Goal: Task Accomplishment & Management: Use online tool/utility

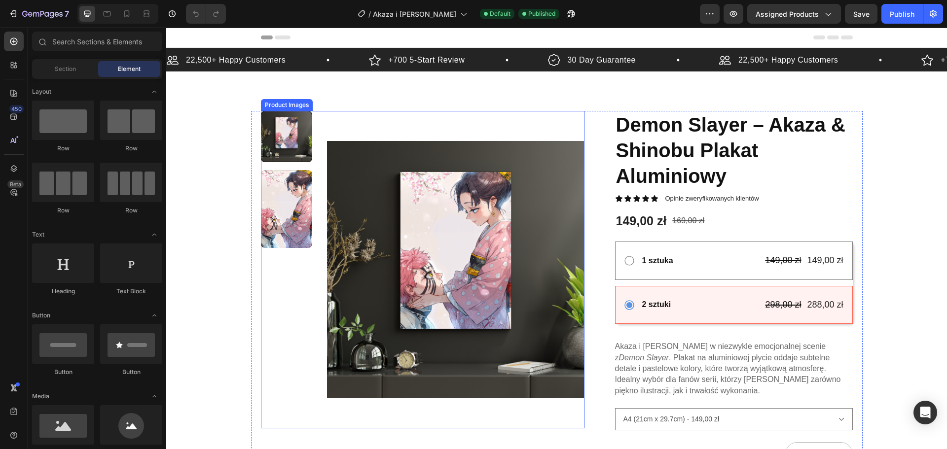
click at [432, 214] on img at bounding box center [455, 270] width 257 height 318
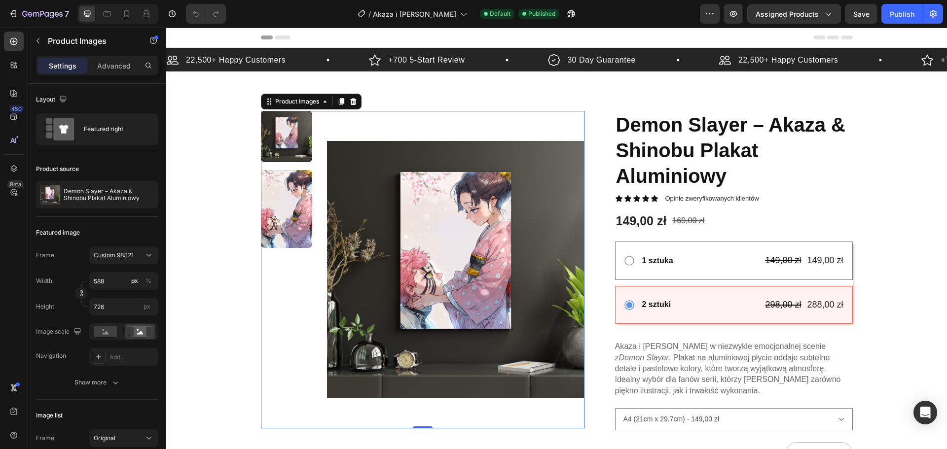
click at [430, 219] on img at bounding box center [455, 270] width 257 height 318
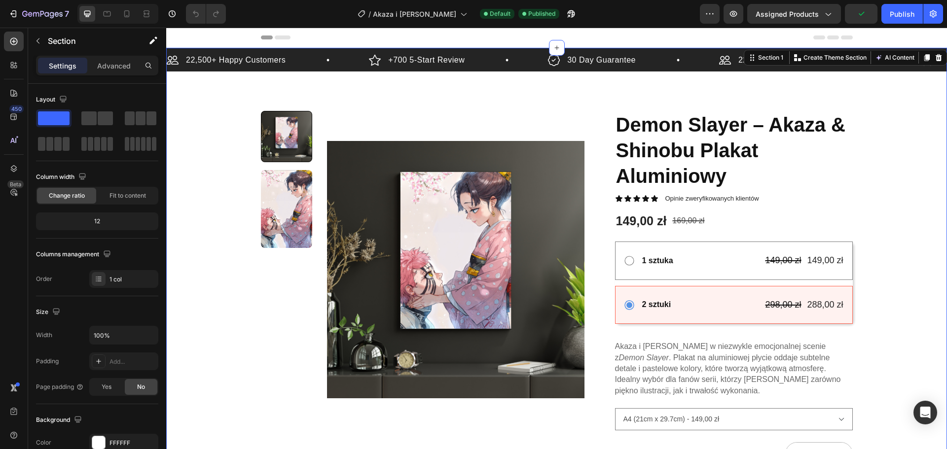
click at [212, 173] on div "22,500+ Happy Customers Item List +700 5-Start Review Item List 30 Day Guarante…" at bounding box center [556, 353] width 781 height 610
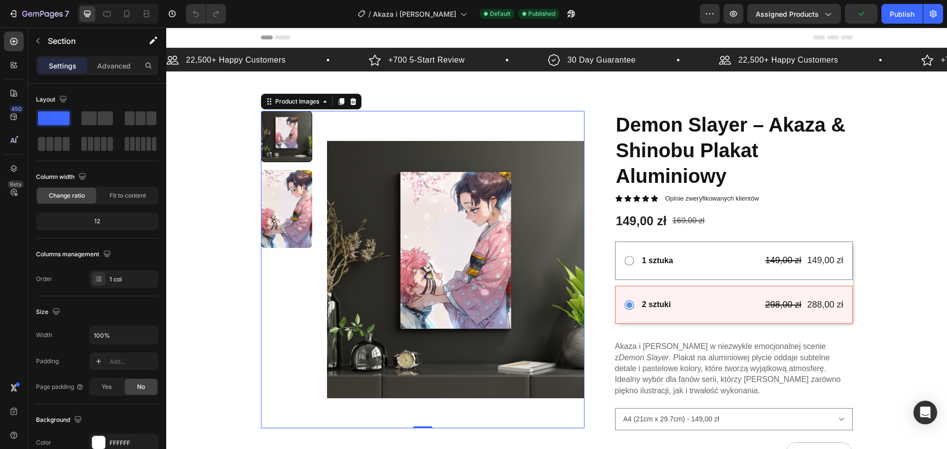
click at [334, 217] on img at bounding box center [455, 270] width 257 height 318
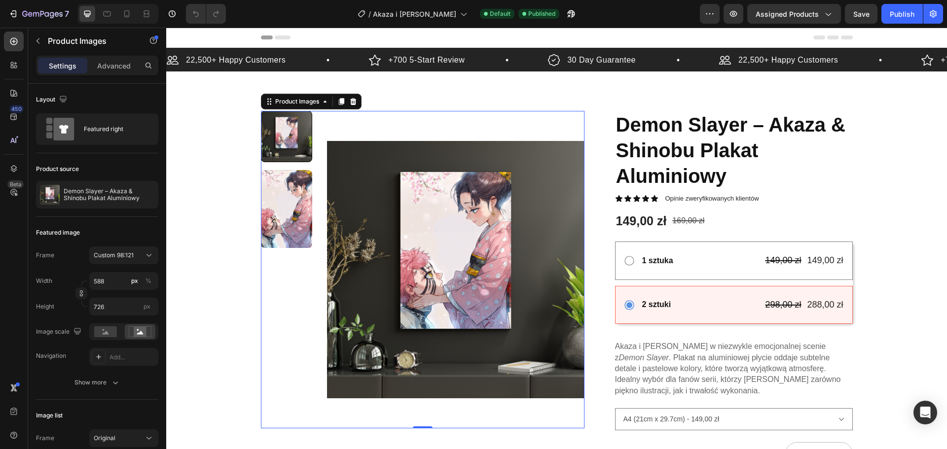
click at [483, 200] on img at bounding box center [455, 270] width 257 height 318
click at [101, 188] on p "Demon Slayer – Akaza & Shinobu Plakat Aluminiowy" at bounding box center [109, 195] width 91 height 14
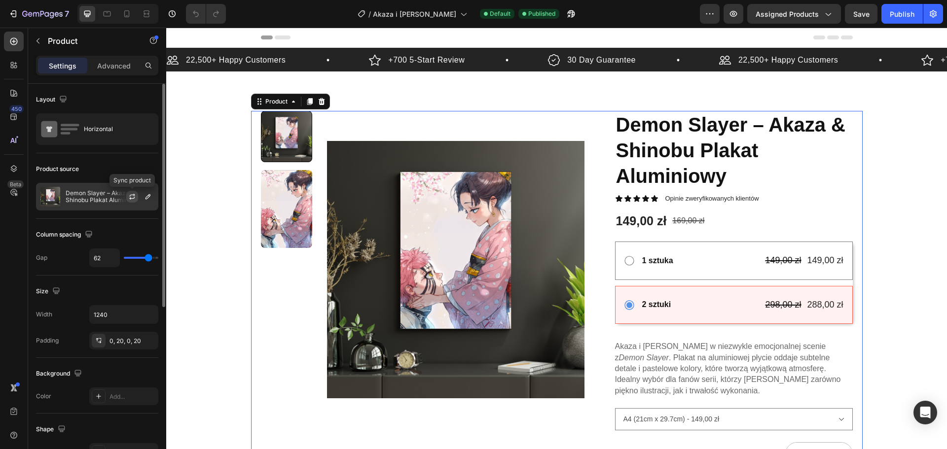
click at [134, 196] on icon "button" at bounding box center [132, 197] width 8 height 8
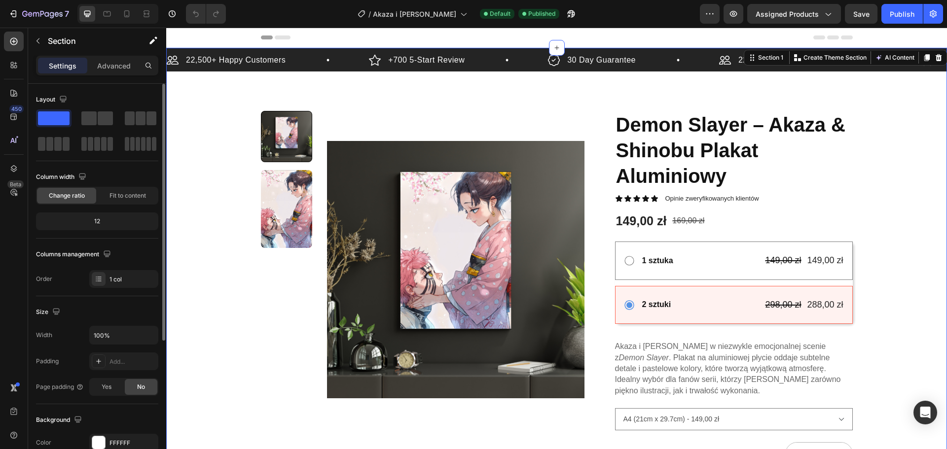
click at [212, 251] on div "22,500+ Happy Customers Item List +700 5-Start Review Item List 30 Day Guarante…" at bounding box center [556, 353] width 781 height 610
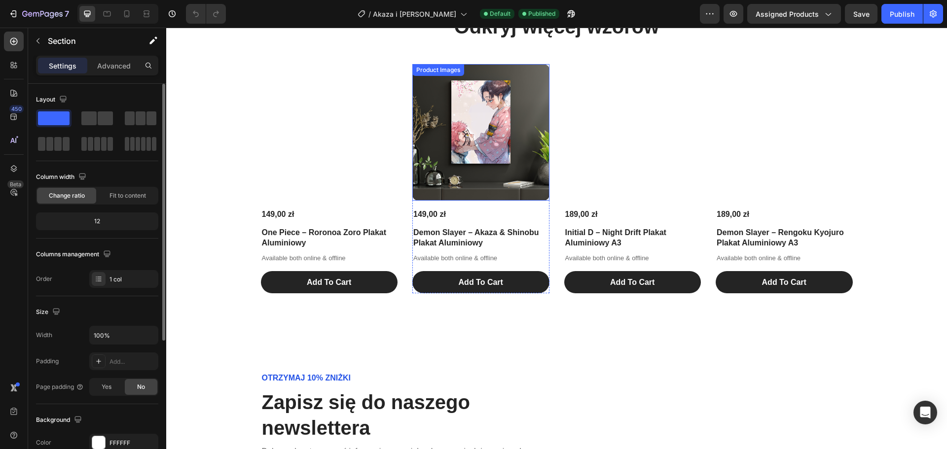
scroll to position [1430, 0]
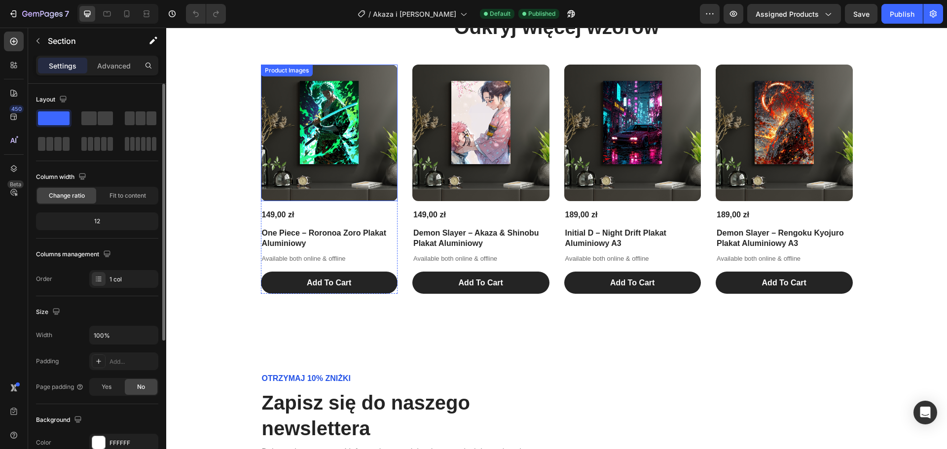
click at [344, 149] on img at bounding box center [329, 133] width 137 height 137
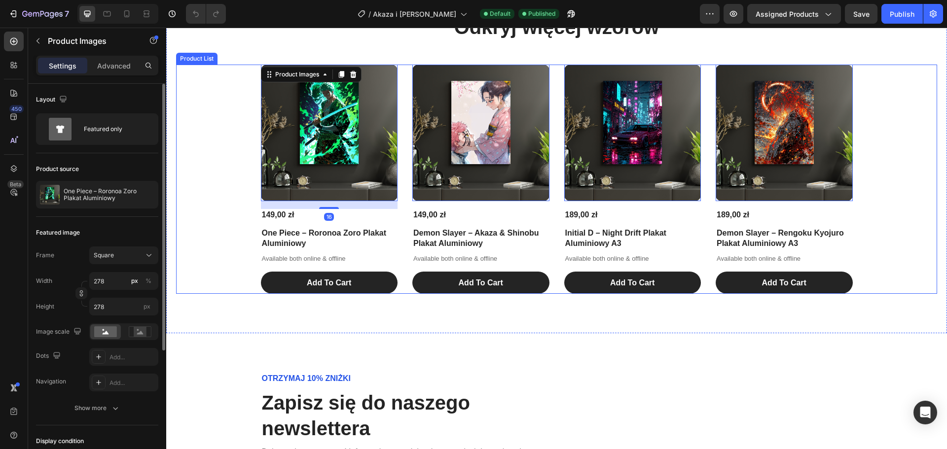
click at [191, 151] on div "Product Images 16 149,00 zł Product Price Product Price One Piece – Roronoa Zor…" at bounding box center [556, 180] width 761 height 230
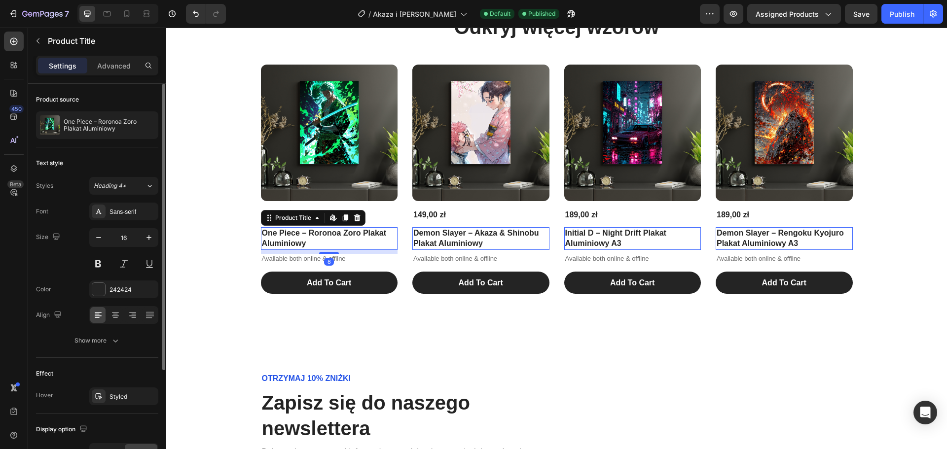
click at [285, 241] on h1 "One Piece – Roronoa Zoro Plakat Aluminiowy" at bounding box center [329, 238] width 137 height 23
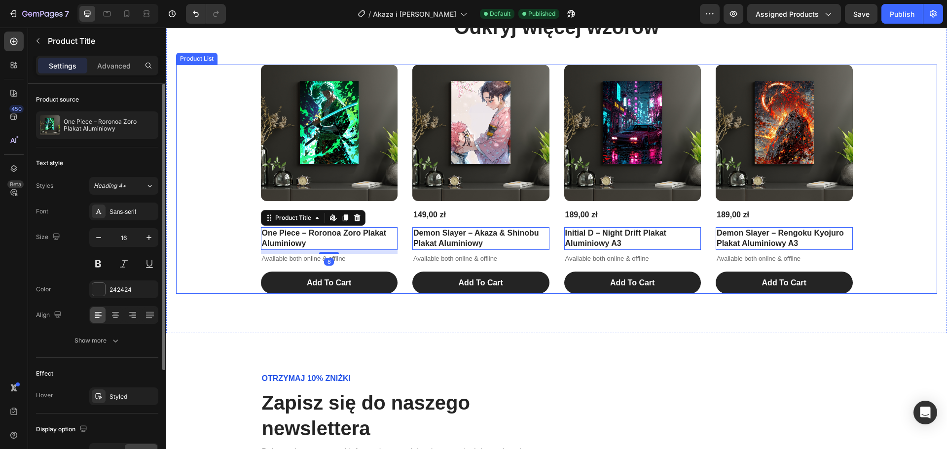
click at [215, 199] on div "Product Images 149,00 zł Product Price Product Price One Piece – Roronoa Zoro P…" at bounding box center [556, 180] width 761 height 230
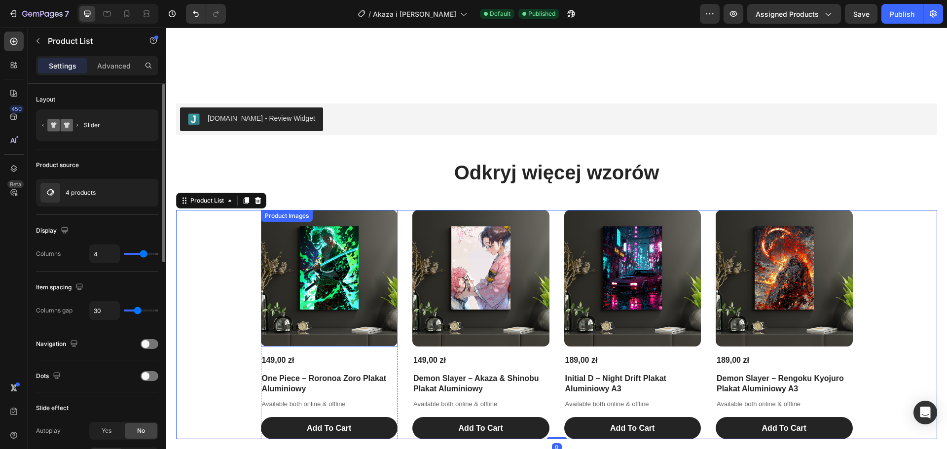
scroll to position [1282, 0]
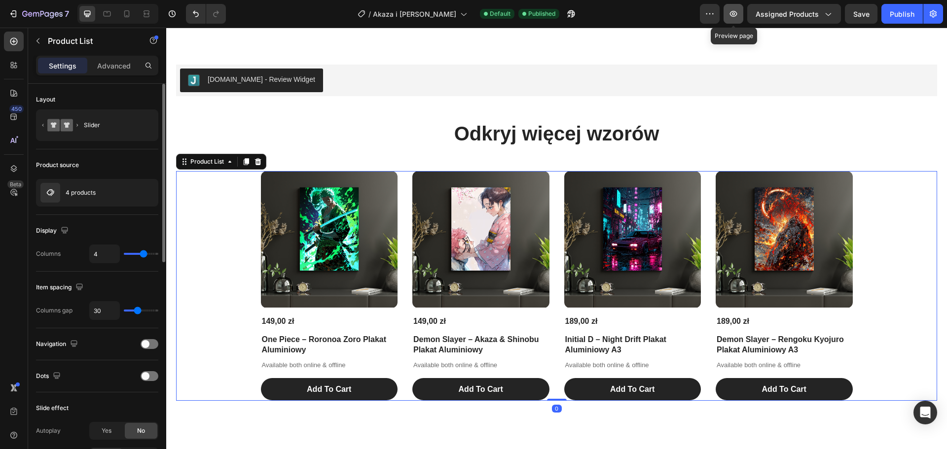
click at [738, 15] on icon "button" at bounding box center [733, 14] width 10 height 10
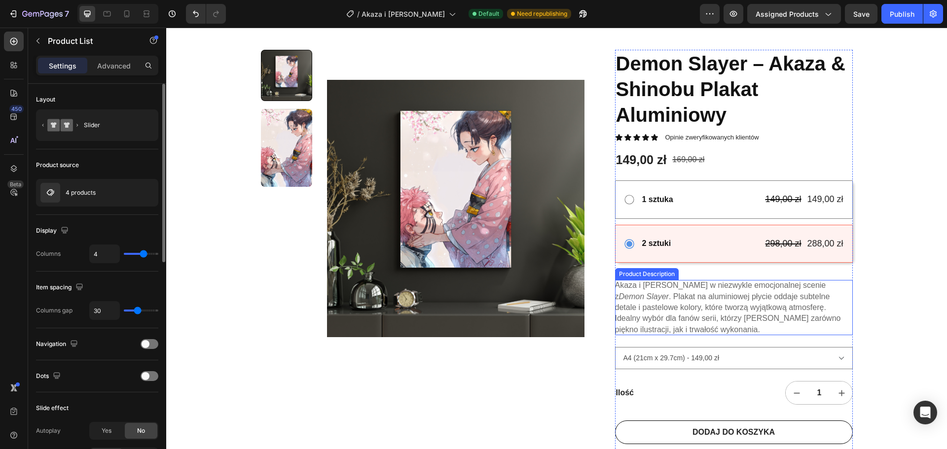
scroll to position [0, 0]
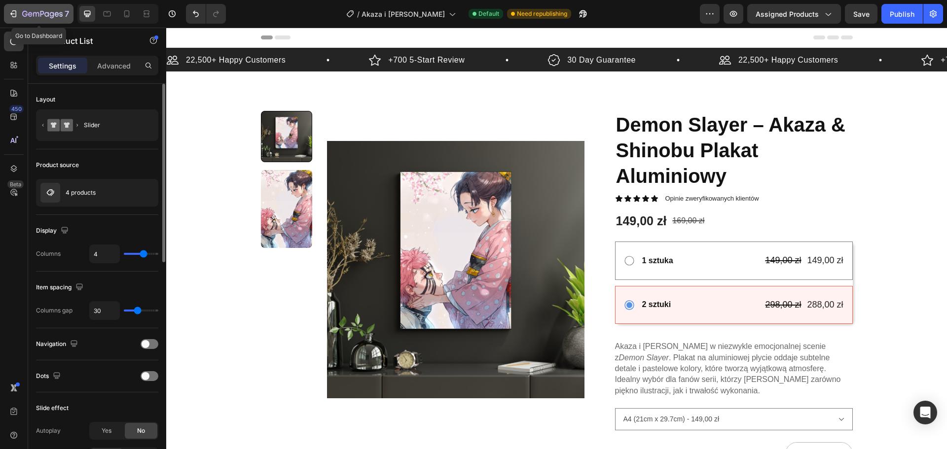
click at [12, 20] on button "7" at bounding box center [39, 14] width 70 height 20
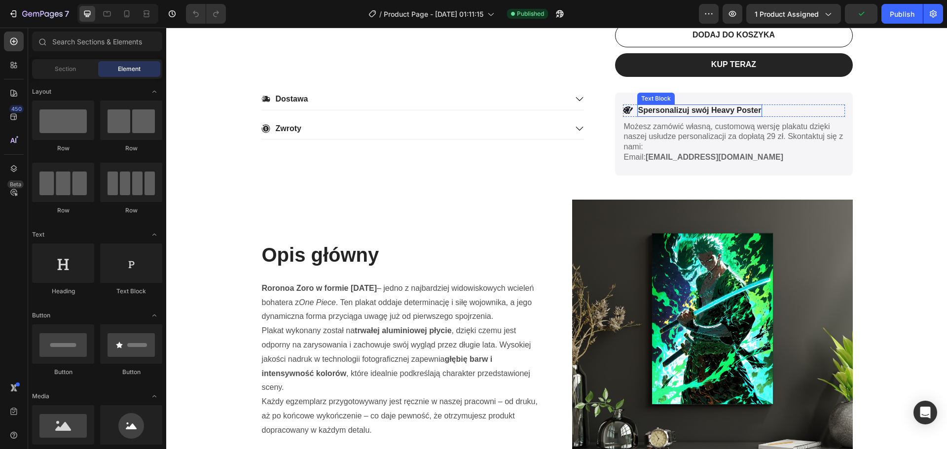
scroll to position [542, 0]
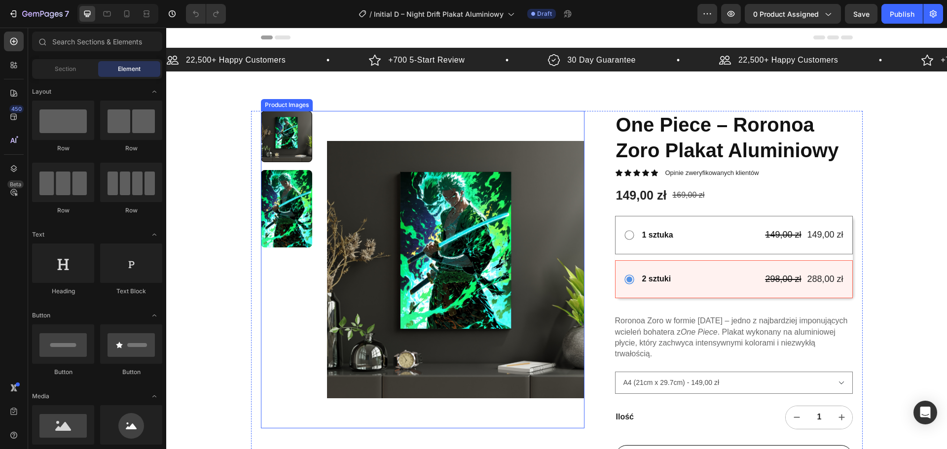
click at [368, 204] on img at bounding box center [455, 270] width 257 height 318
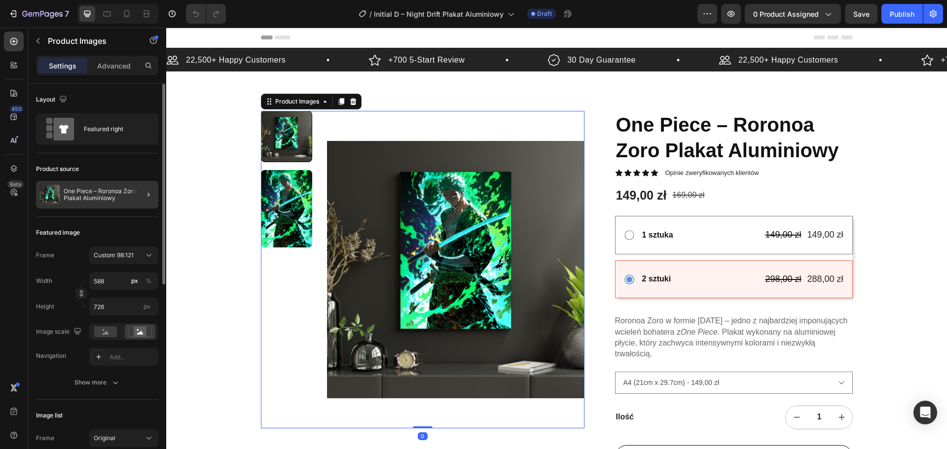
click at [157, 197] on div at bounding box center [145, 195] width 28 height 28
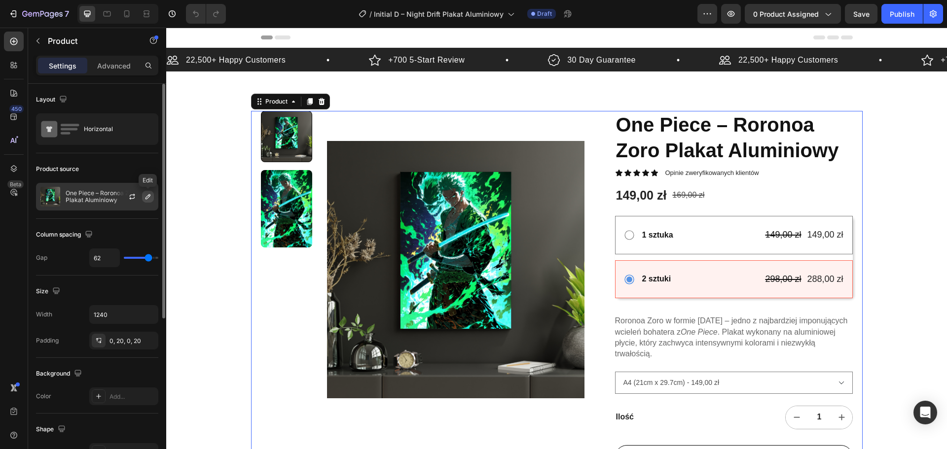
click at [148, 194] on icon "button" at bounding box center [148, 197] width 8 height 8
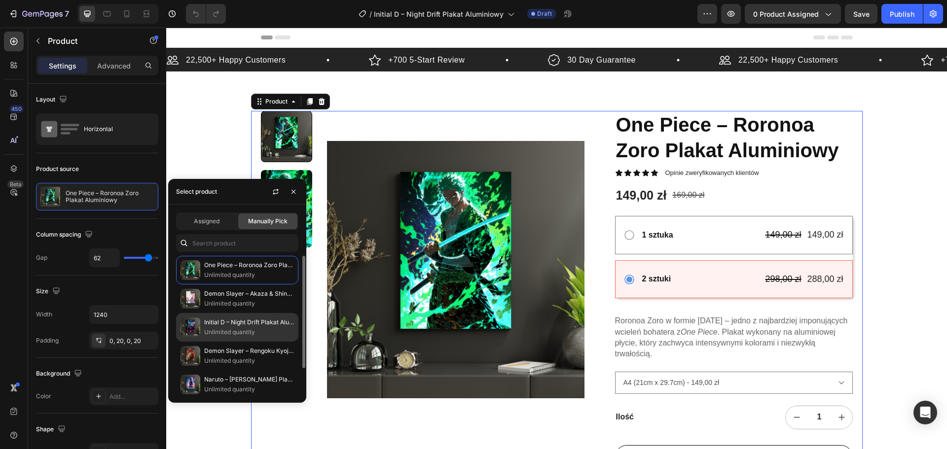
click at [227, 334] on p "Unlimited quantity" at bounding box center [249, 332] width 90 height 10
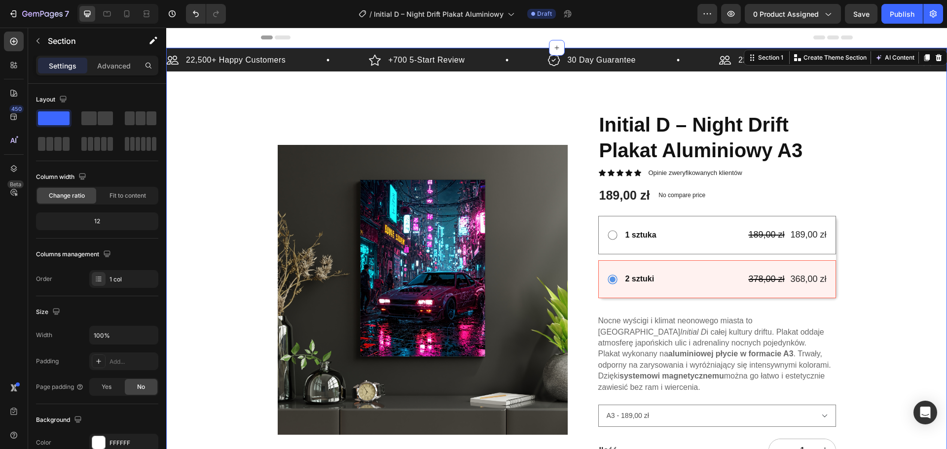
click at [915, 230] on div "22,500+ Happy Customers Item List +700 5-Start Review Item List 30 Day Guarante…" at bounding box center [556, 351] width 781 height 607
click at [37, 37] on icon "button" at bounding box center [38, 41] width 8 height 8
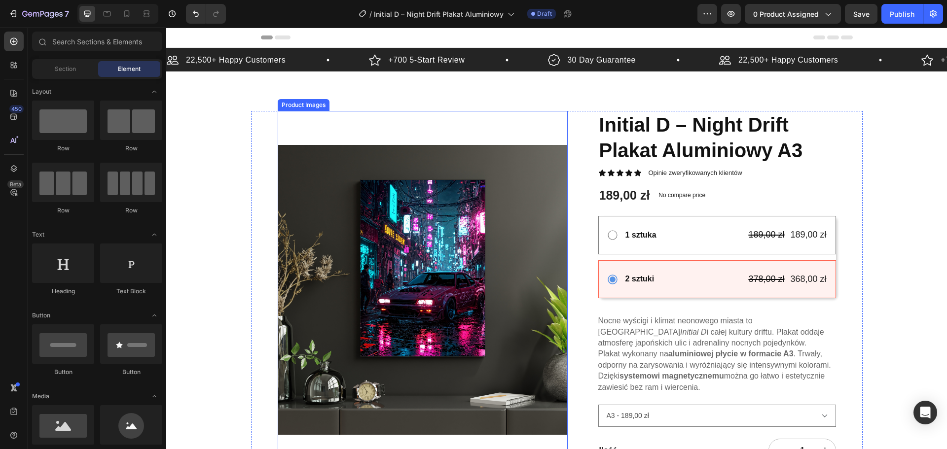
click at [427, 226] on img at bounding box center [423, 290] width 290 height 358
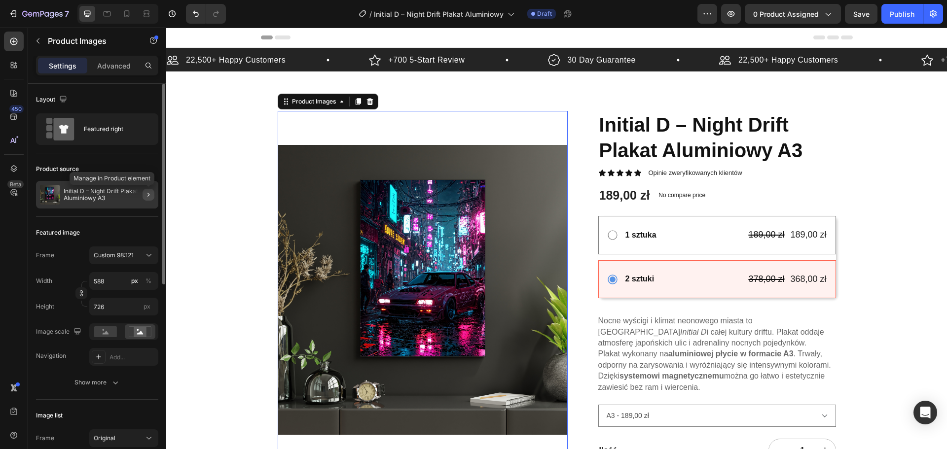
click at [152, 193] on button "button" at bounding box center [149, 195] width 12 height 12
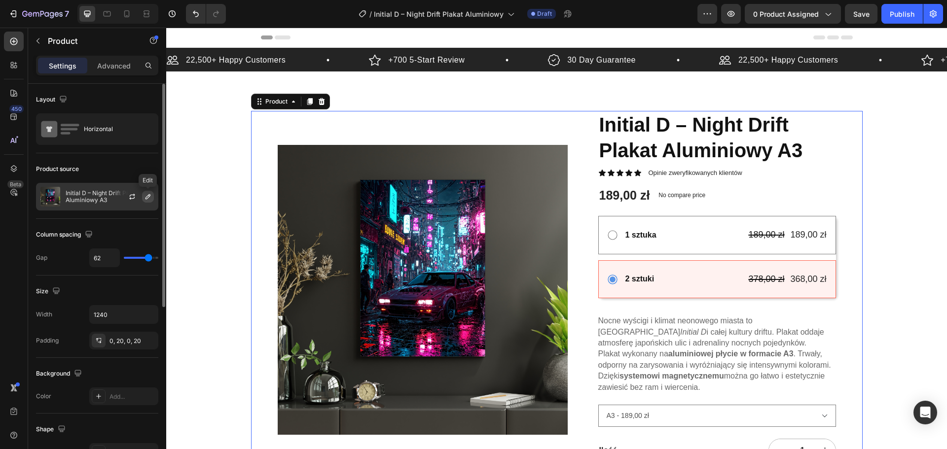
click at [145, 199] on icon "button" at bounding box center [147, 196] width 5 height 5
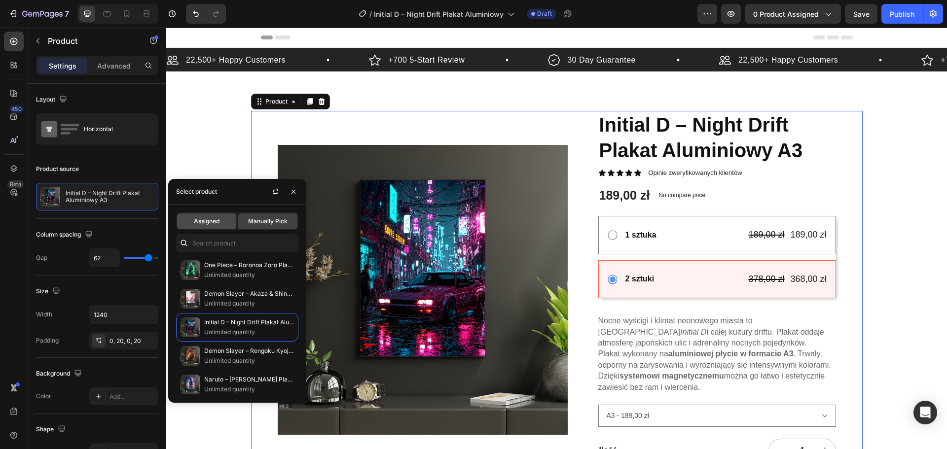
click at [219, 223] on span "Assigned" at bounding box center [207, 221] width 26 height 9
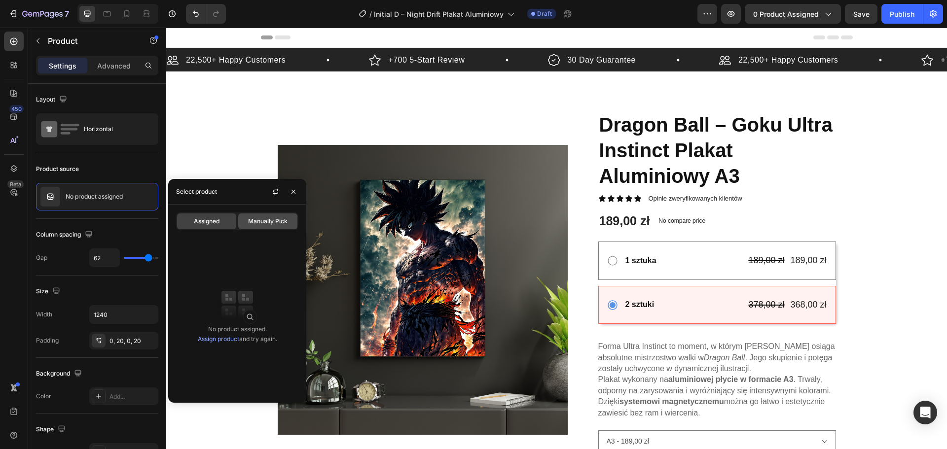
click at [274, 226] on div "Manually Pick" at bounding box center [267, 222] width 59 height 16
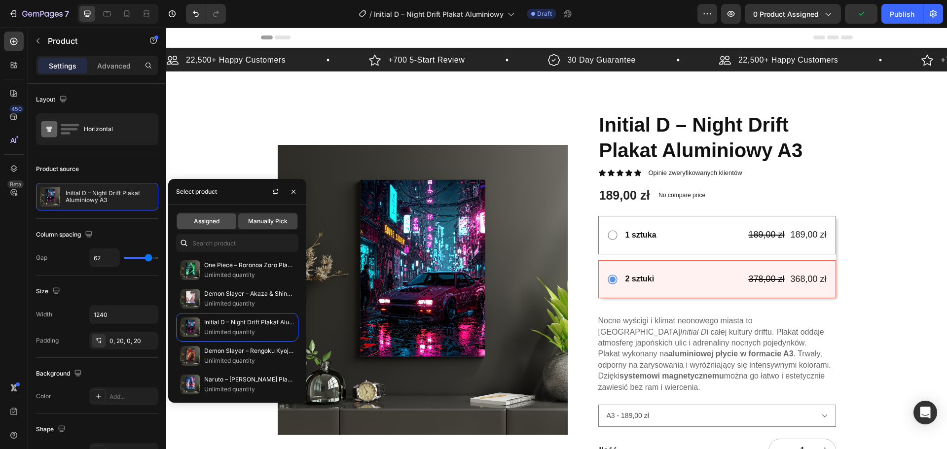
click at [194, 220] on span "Assigned" at bounding box center [207, 221] width 26 height 9
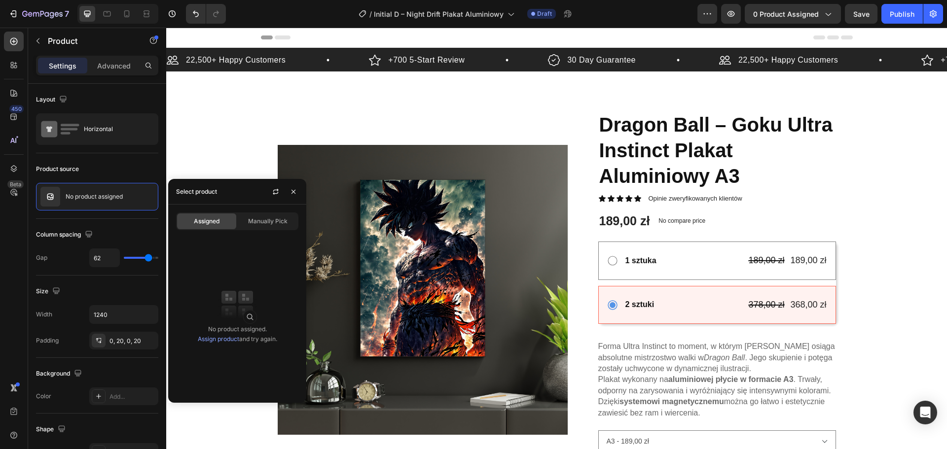
click at [224, 339] on link "Assign product" at bounding box center [218, 338] width 41 height 7
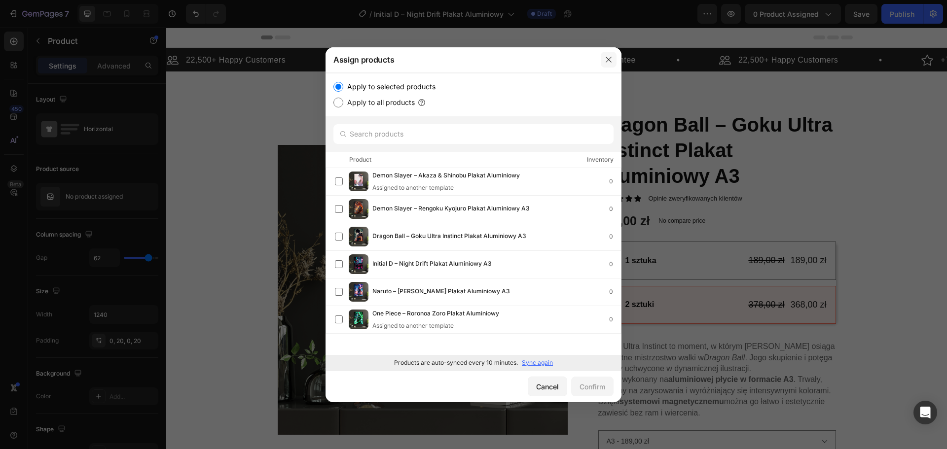
click at [606, 64] on button "button" at bounding box center [609, 60] width 16 height 16
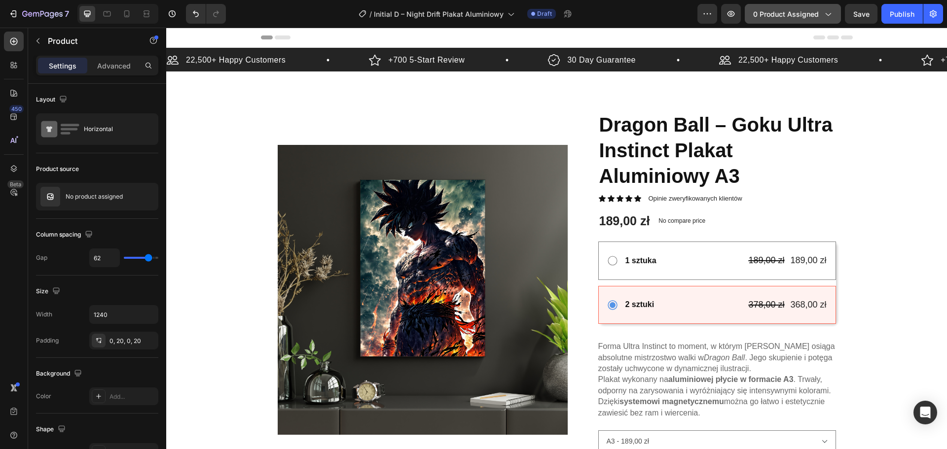
click at [830, 6] on button "0 product assigned" at bounding box center [793, 14] width 96 height 20
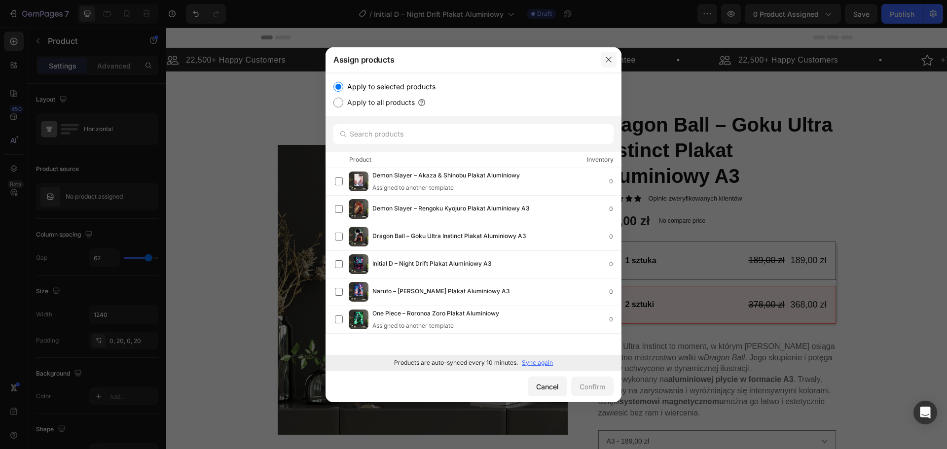
click at [608, 63] on icon "button" at bounding box center [609, 60] width 8 height 8
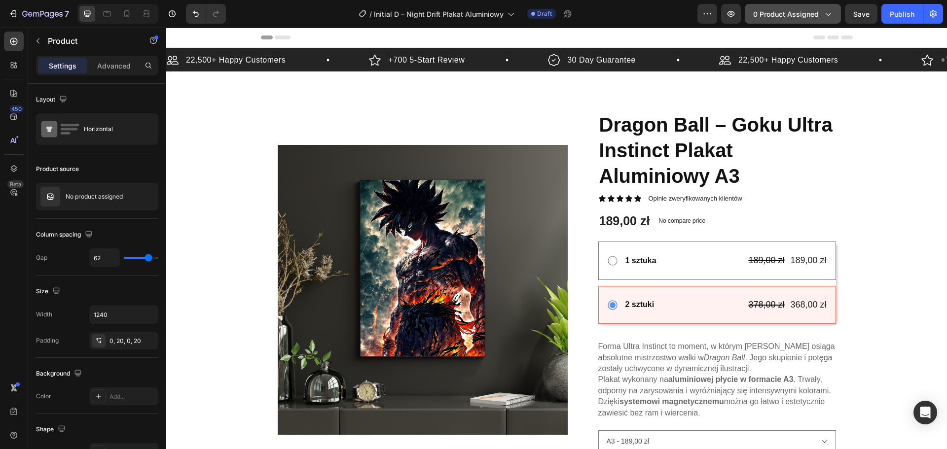
click at [828, 5] on button "0 product assigned" at bounding box center [793, 14] width 96 height 20
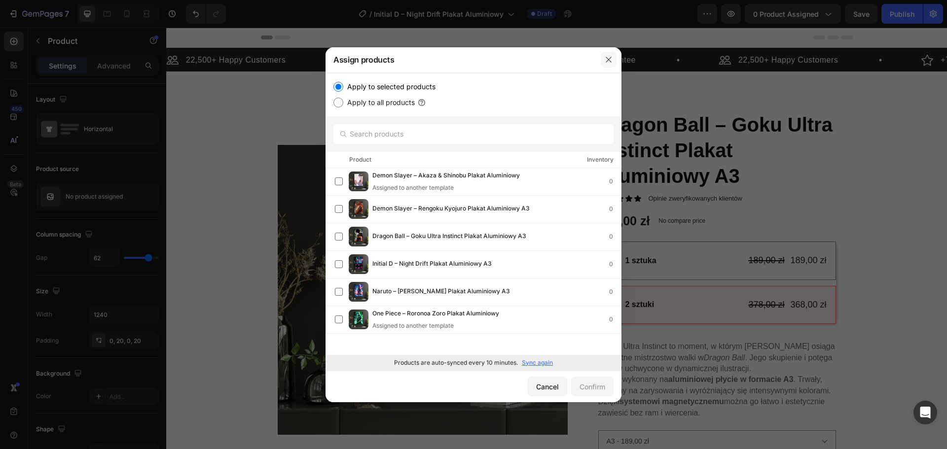
click at [605, 65] on button "button" at bounding box center [609, 60] width 16 height 16
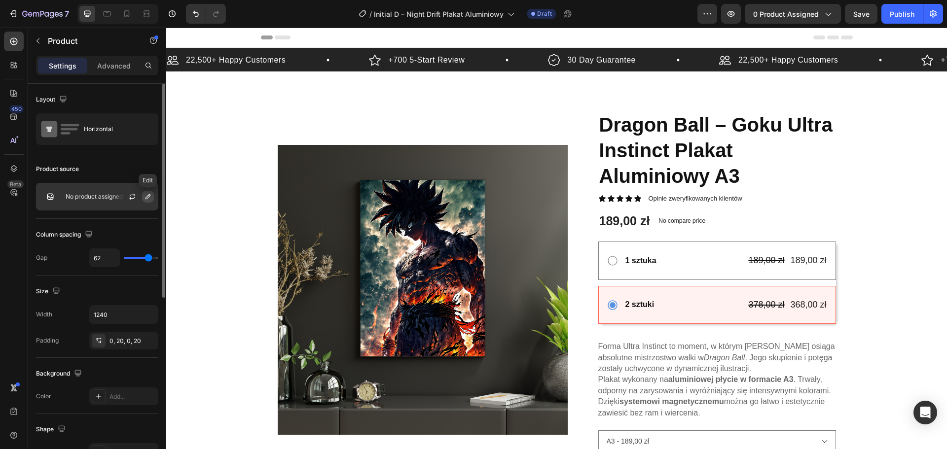
click at [145, 196] on icon "button" at bounding box center [148, 197] width 8 height 8
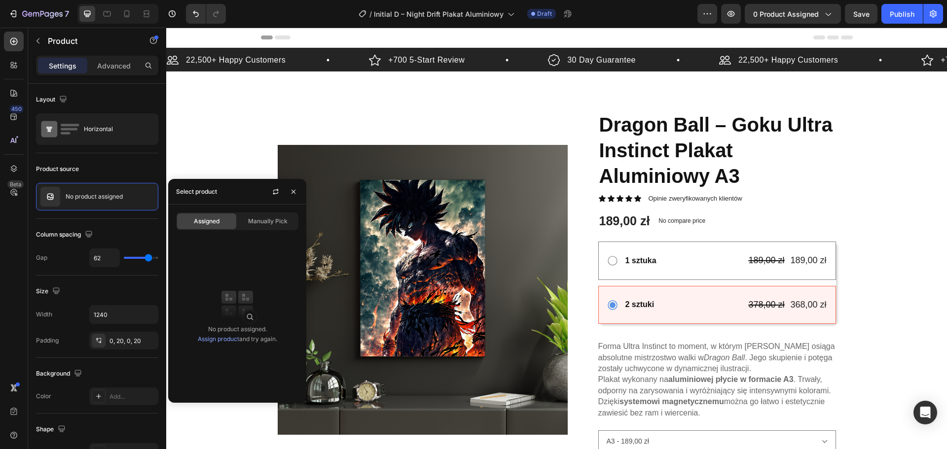
click at [219, 340] on link "Assign product" at bounding box center [218, 338] width 41 height 7
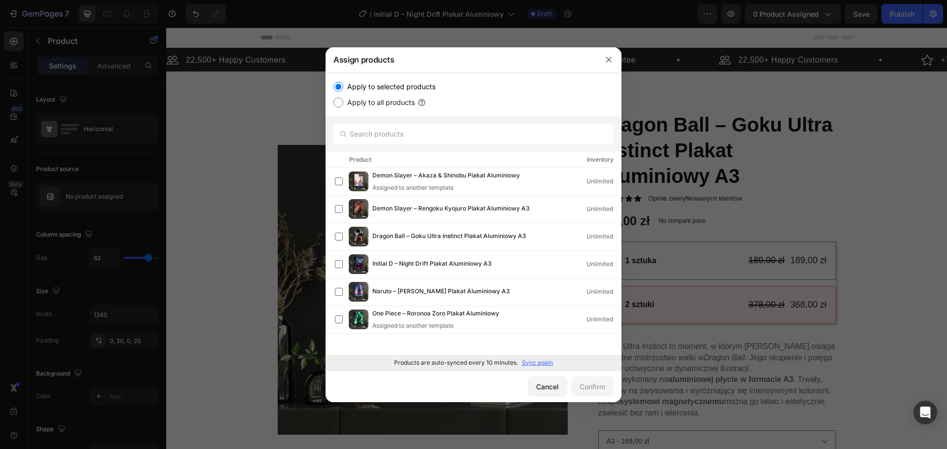
click at [365, 103] on label "Apply to all products" at bounding box center [379, 103] width 72 height 12
click at [343, 103] on input "Apply to all products" at bounding box center [338, 103] width 10 height 10
radio input "true"
click at [590, 389] on div "Confirm" at bounding box center [592, 387] width 26 height 10
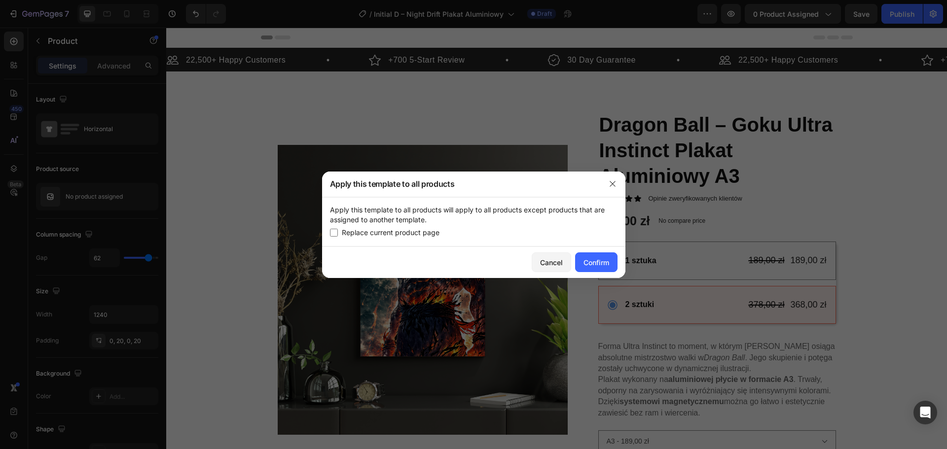
click at [371, 234] on span "Replace current product page" at bounding box center [391, 233] width 98 height 12
checkbox input "true"
click at [561, 258] on div "Cancel" at bounding box center [551, 262] width 23 height 10
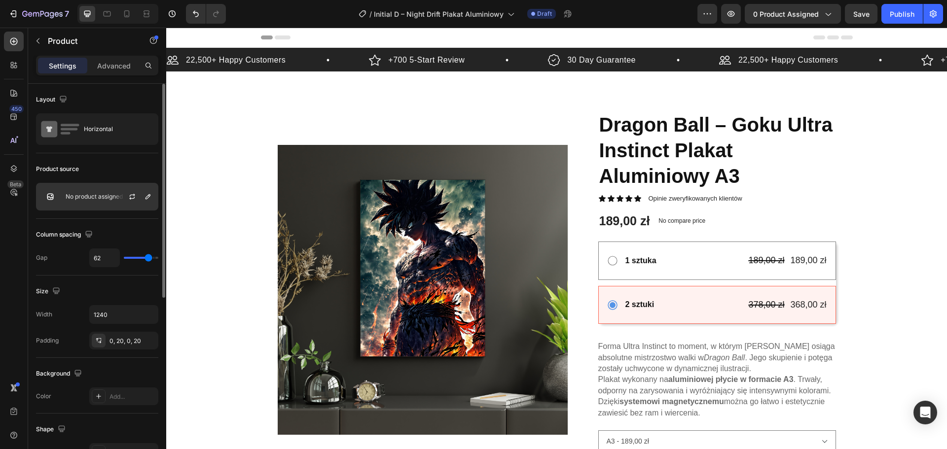
click at [142, 196] on div at bounding box center [135, 196] width 43 height 27
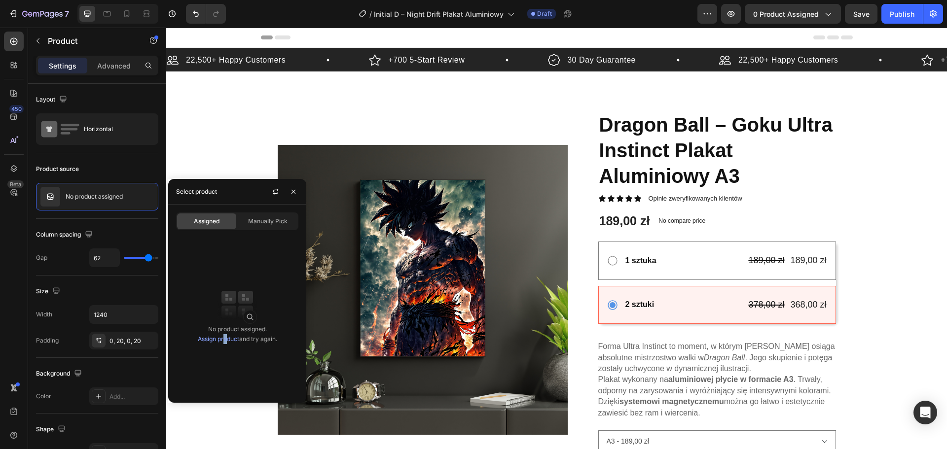
click at [224, 341] on link "Assign product" at bounding box center [218, 338] width 41 height 7
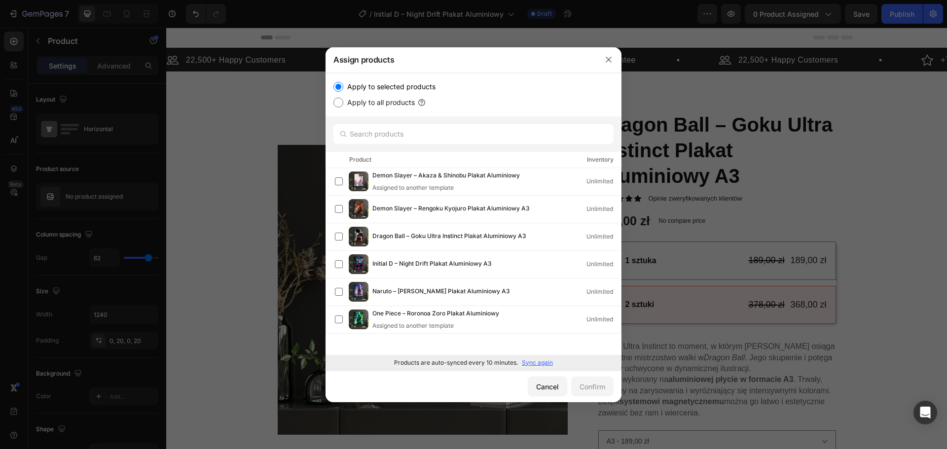
click at [367, 104] on label "Apply to all products" at bounding box center [379, 103] width 72 height 12
click at [343, 104] on input "Apply to all products" at bounding box center [338, 103] width 10 height 10
radio input "true"
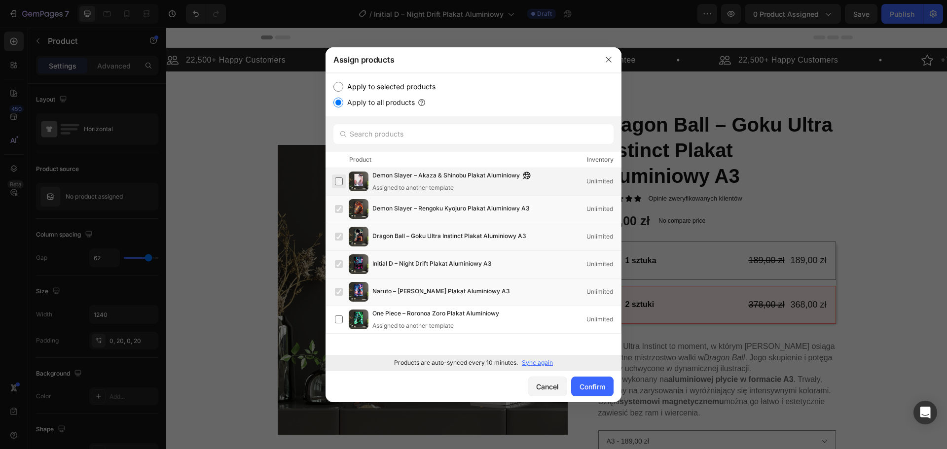
click at [335, 185] on label at bounding box center [339, 182] width 8 height 8
click at [579, 386] on div "Confirm" at bounding box center [592, 387] width 26 height 10
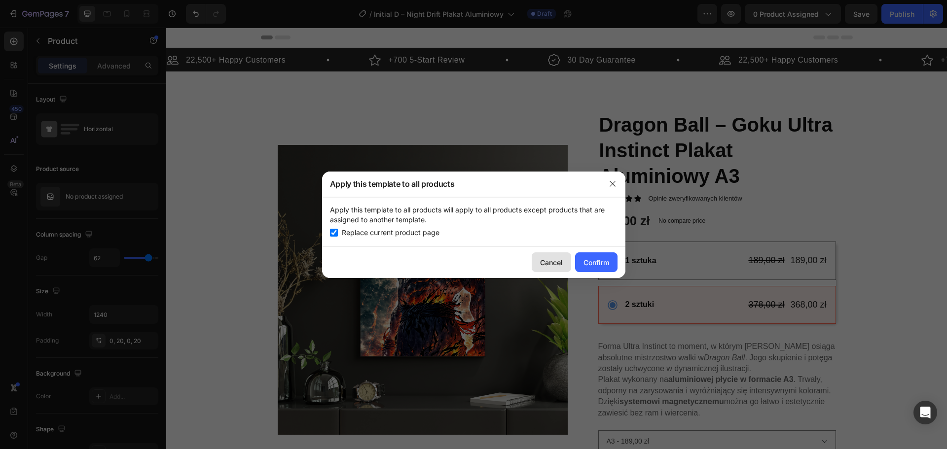
drag, startPoint x: 550, startPoint y: 265, endPoint x: 240, endPoint y: 224, distance: 312.8
click at [550, 265] on div "Cancel" at bounding box center [551, 262] width 23 height 10
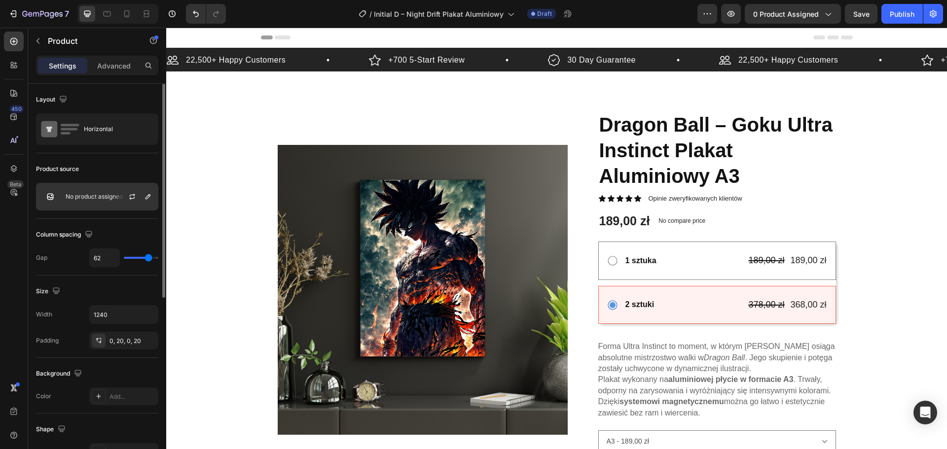
click at [141, 199] on div at bounding box center [135, 196] width 43 height 27
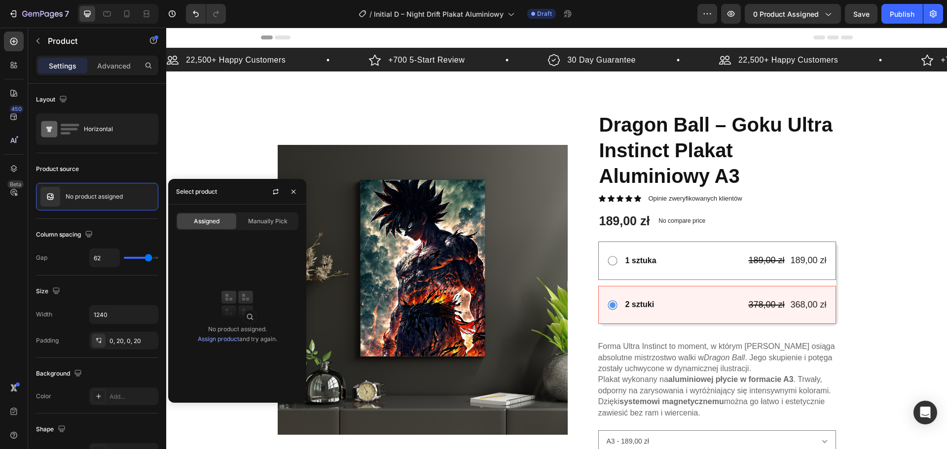
click at [225, 335] on div "No product assigned. Assign product and try again." at bounding box center [237, 334] width 79 height 20
click at [224, 335] on link "Assign product" at bounding box center [218, 338] width 41 height 7
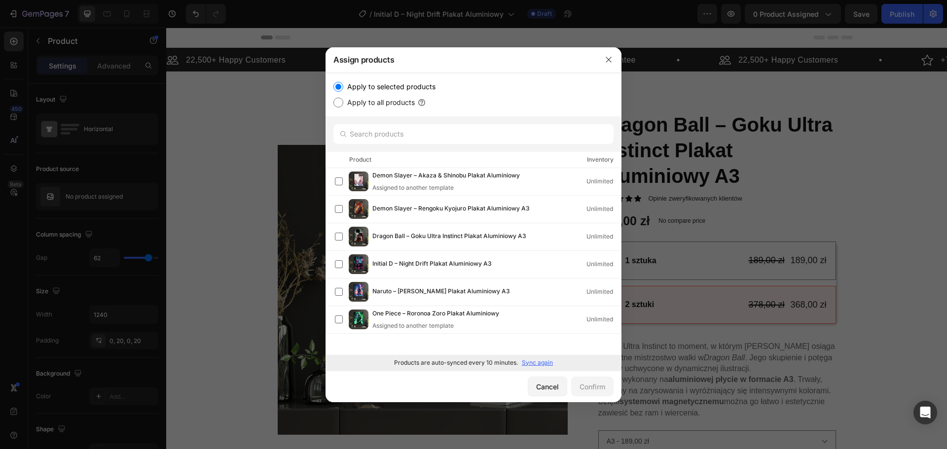
click at [348, 101] on label "Apply to all products" at bounding box center [379, 103] width 72 height 12
click at [343, 101] on input "Apply to all products" at bounding box center [338, 103] width 10 height 10
radio input "true"
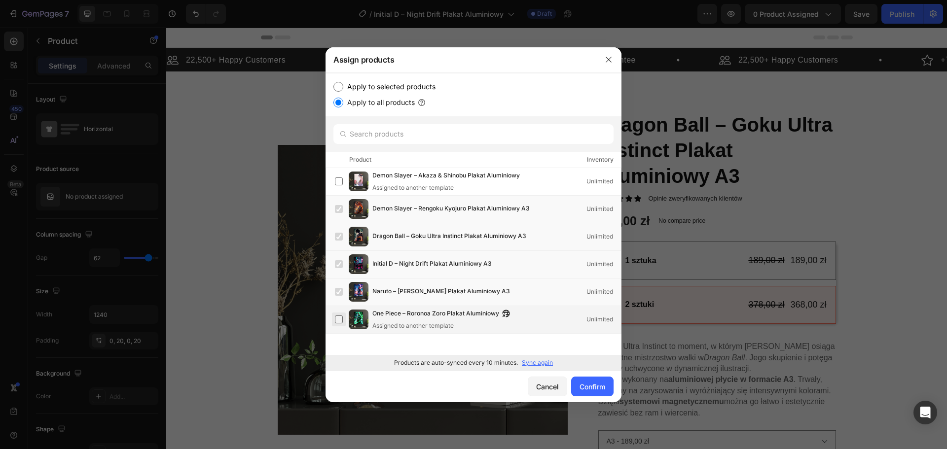
click at [343, 322] on label at bounding box center [339, 320] width 8 height 8
click at [346, 184] on div "Demon Slayer – Akaza & Shinobu Plakat Aluminiowy Assigned to another template U…" at bounding box center [478, 182] width 286 height 22
click at [590, 392] on div "Confirm" at bounding box center [592, 387] width 26 height 10
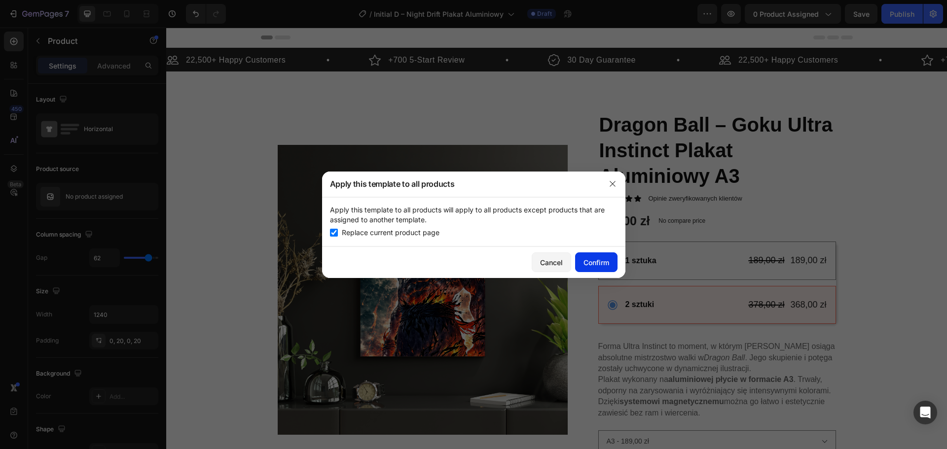
click at [611, 267] on button "Confirm" at bounding box center [596, 262] width 42 height 20
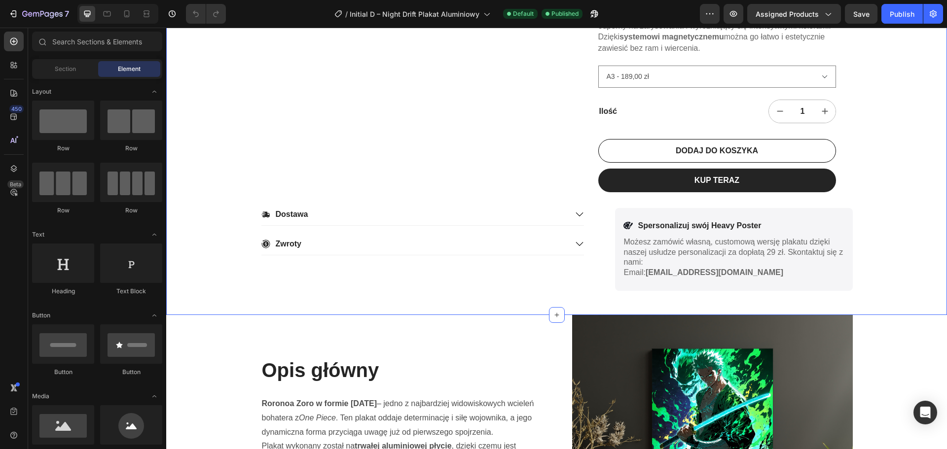
scroll to position [542, 0]
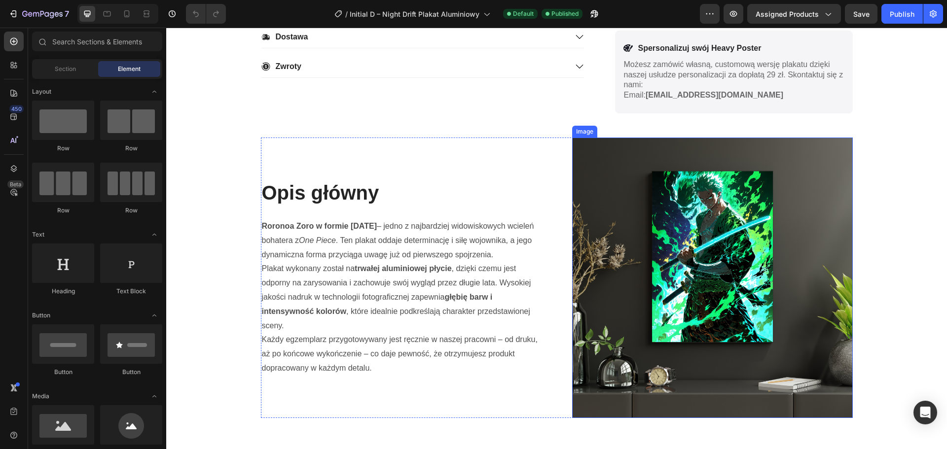
click at [672, 263] on img at bounding box center [712, 278] width 281 height 281
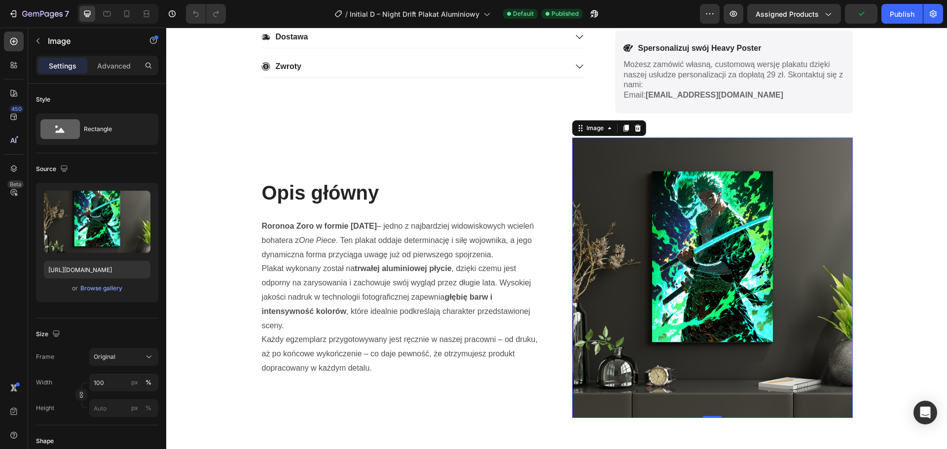
click at [700, 282] on img at bounding box center [712, 278] width 281 height 281
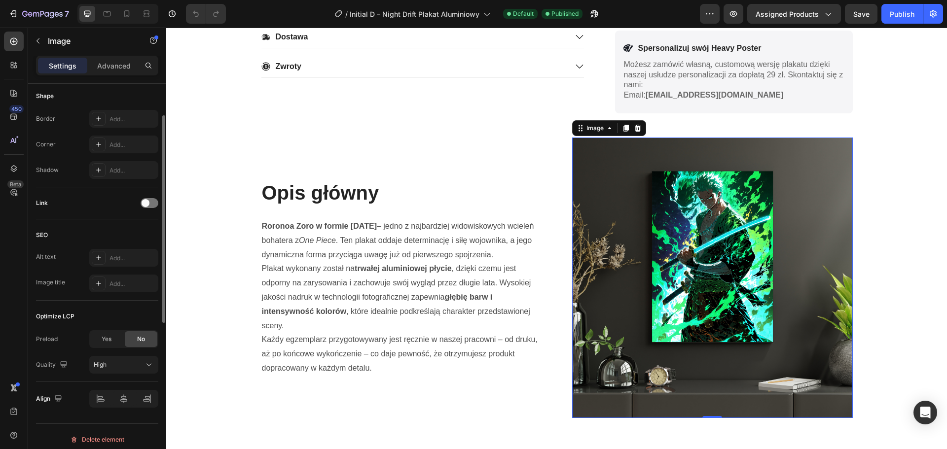
scroll to position [0, 0]
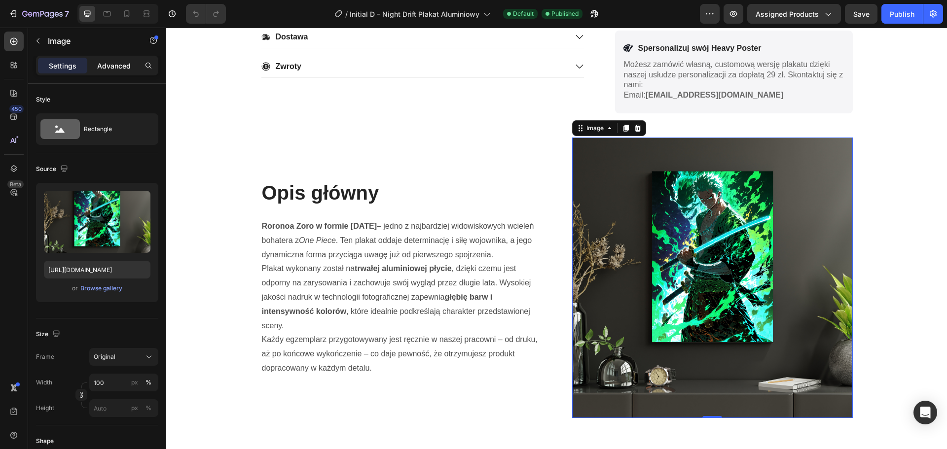
click at [105, 63] on p "Advanced" at bounding box center [114, 66] width 34 height 10
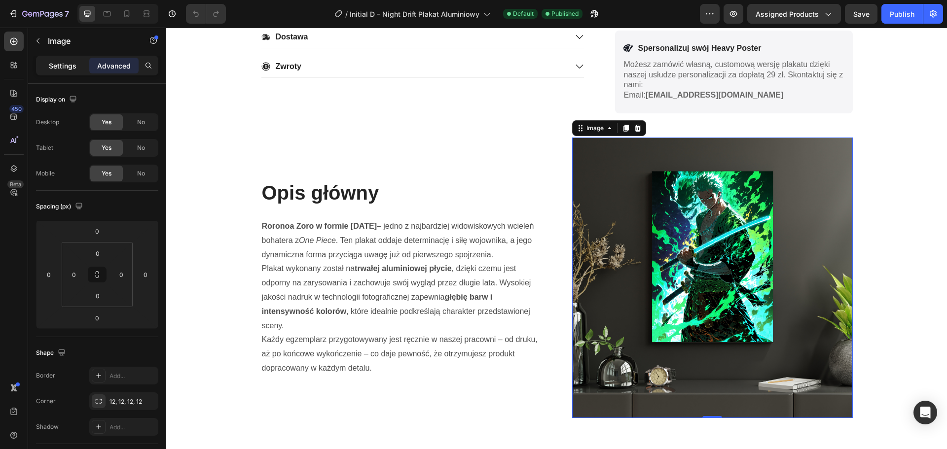
click at [59, 64] on p "Settings" at bounding box center [63, 66] width 28 height 10
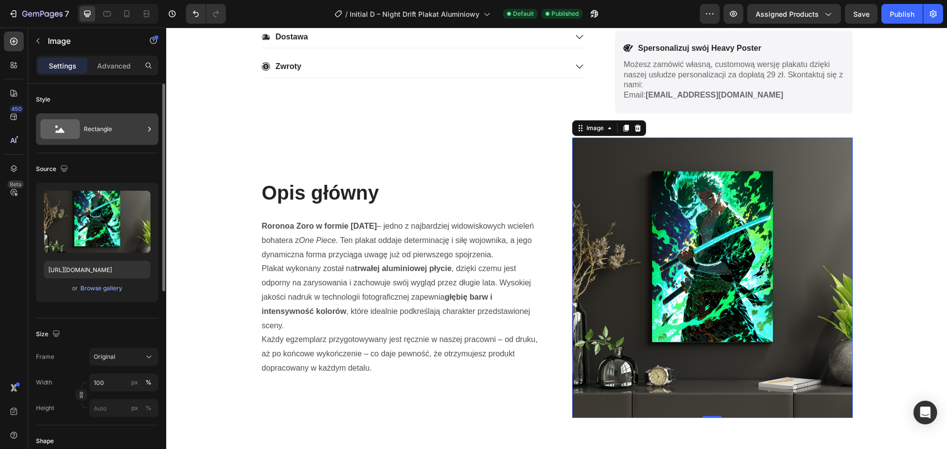
click at [101, 127] on div "Rectangle" at bounding box center [114, 129] width 60 height 23
click at [110, 96] on div "Style" at bounding box center [97, 100] width 122 height 16
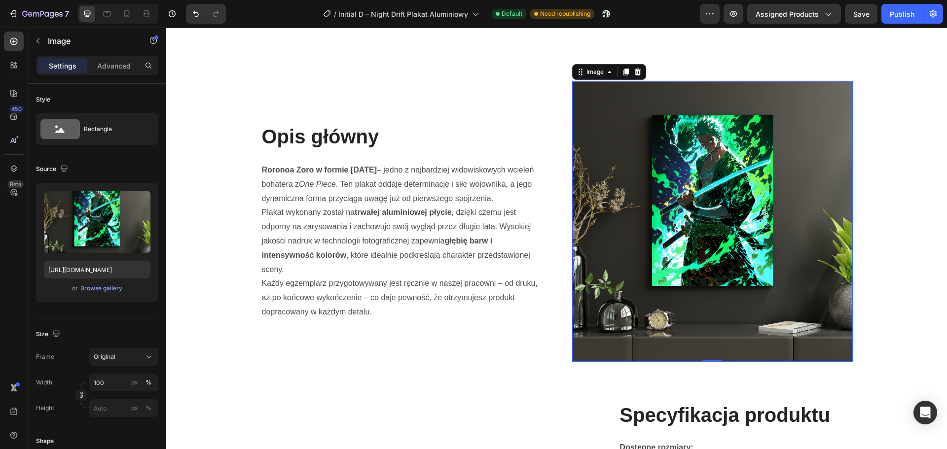
scroll to position [937, 0]
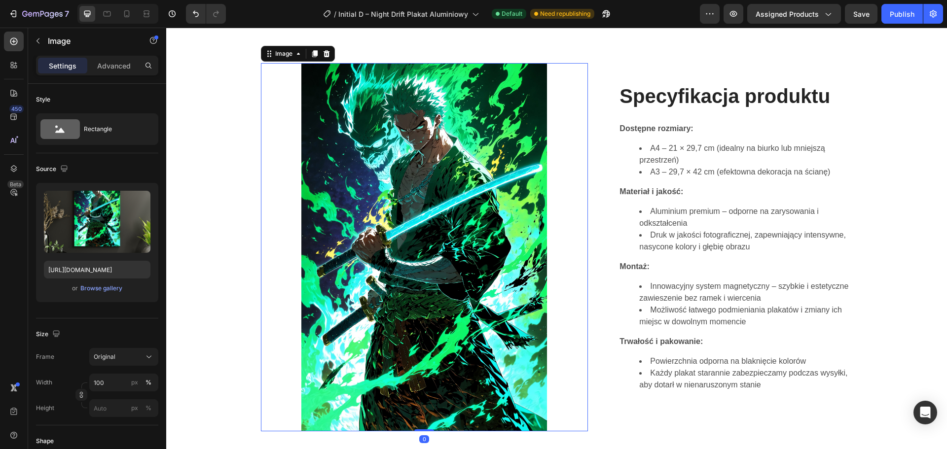
click at [479, 246] on img at bounding box center [424, 247] width 246 height 368
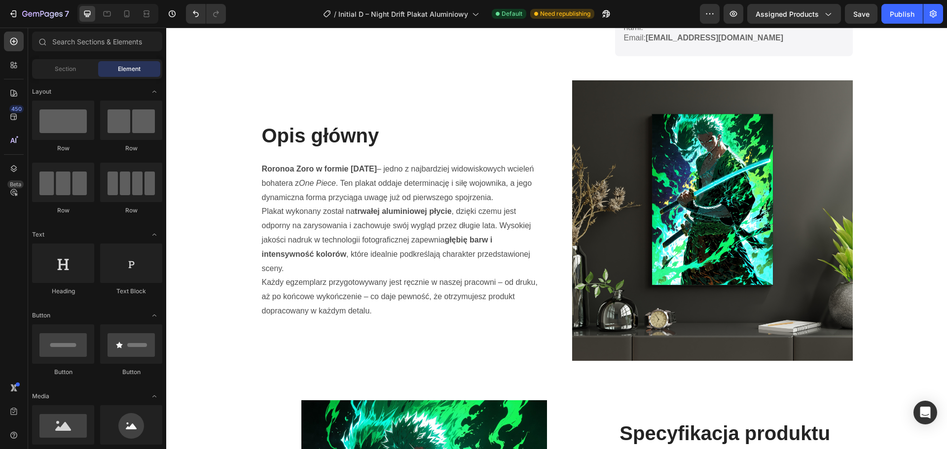
scroll to position [606, 0]
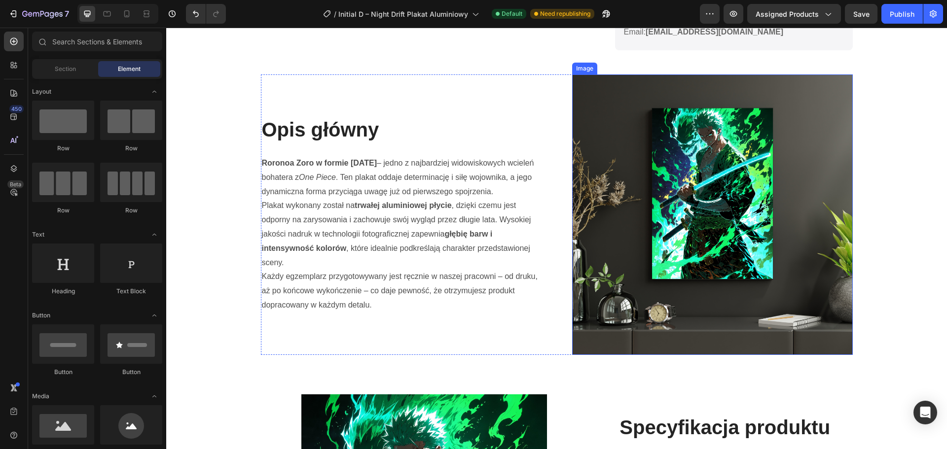
click at [740, 177] on img at bounding box center [712, 214] width 281 height 281
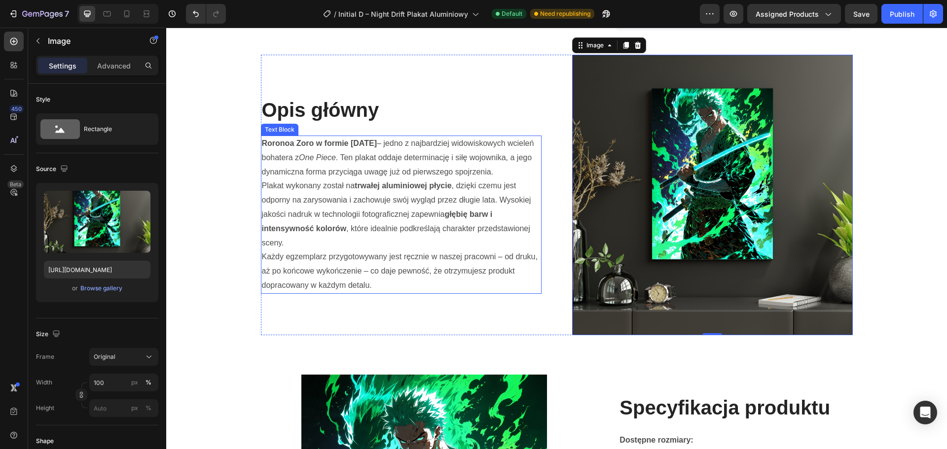
scroll to position [655, 0]
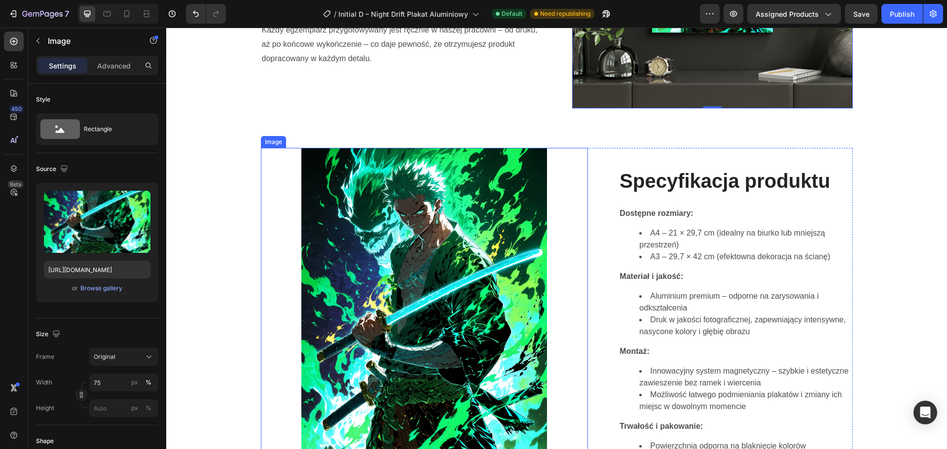
click at [429, 257] on img at bounding box center [424, 332] width 246 height 368
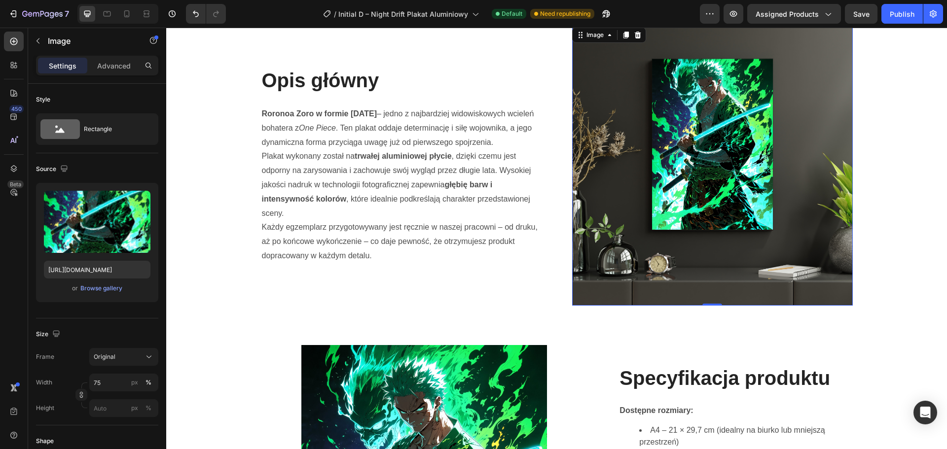
click at [622, 171] on img at bounding box center [712, 165] width 281 height 281
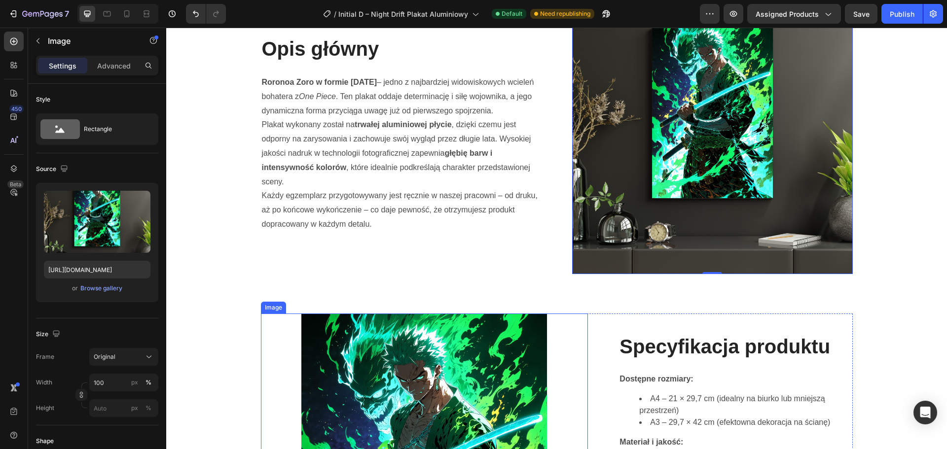
scroll to position [852, 0]
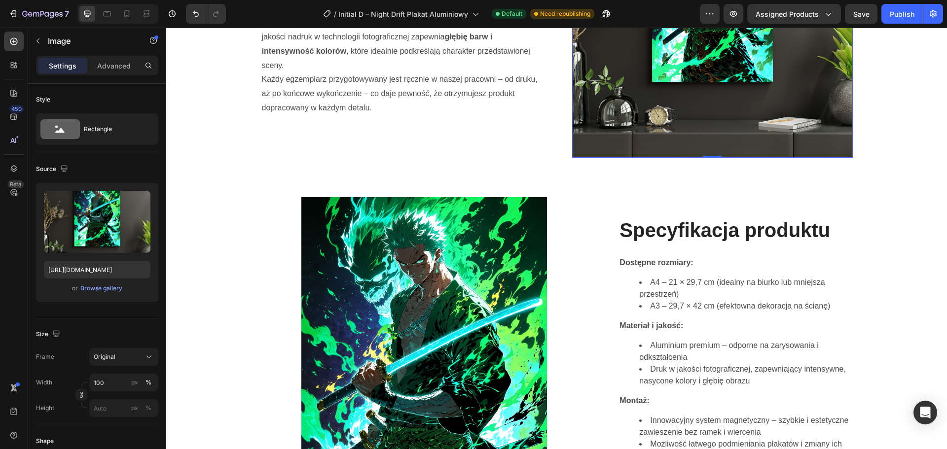
click at [694, 108] on img at bounding box center [712, 17] width 281 height 281
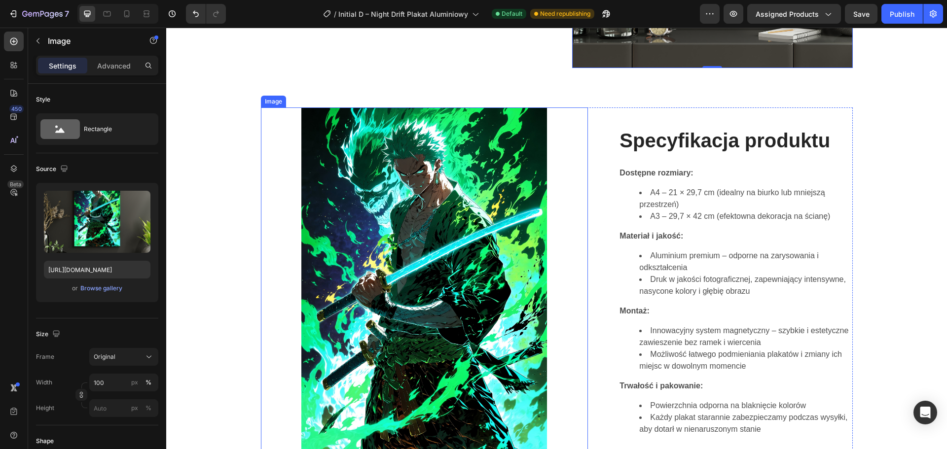
scroll to position [901, 0]
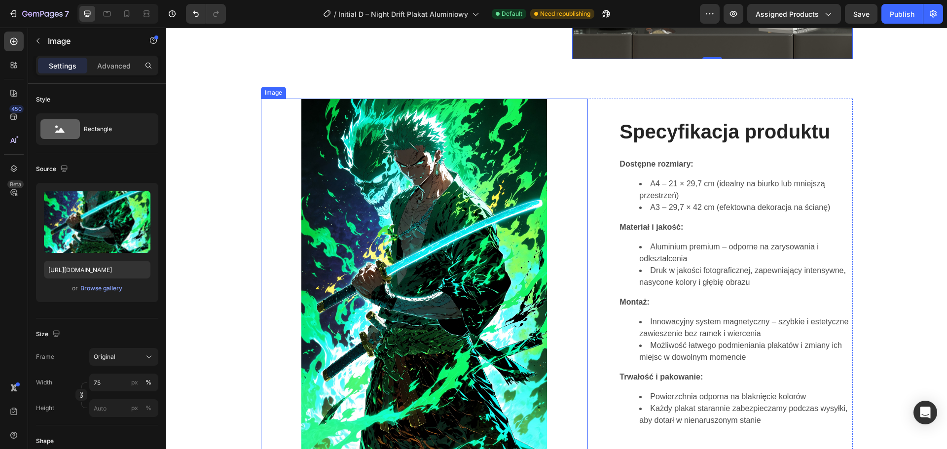
click at [457, 236] on img at bounding box center [424, 283] width 246 height 368
